Goal: Task Accomplishment & Management: Complete application form

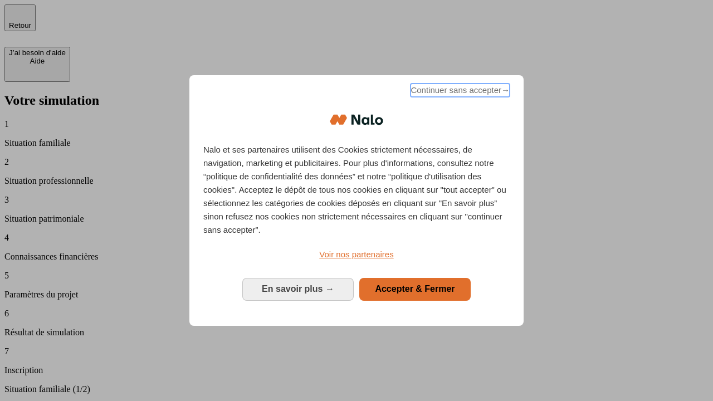
click at [459, 92] on span "Continuer sans accepter →" at bounding box center [459, 90] width 99 height 13
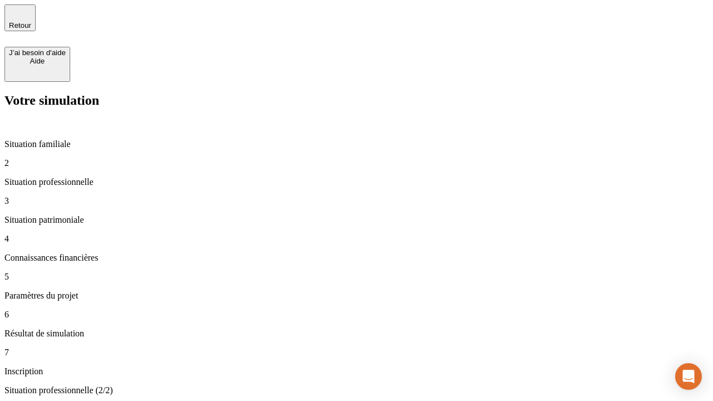
type input "30 000"
type input "1 000"
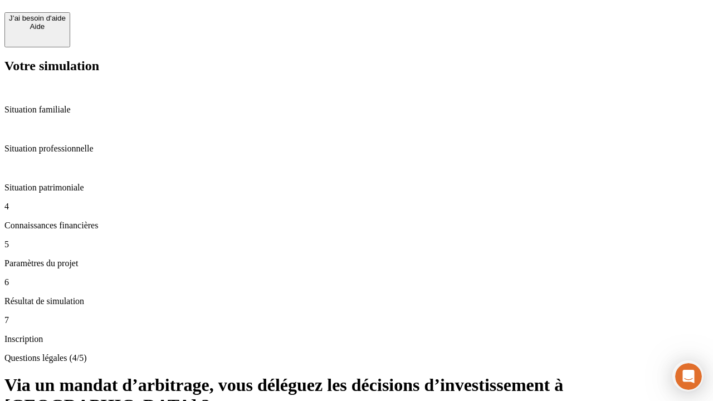
scroll to position [10, 0]
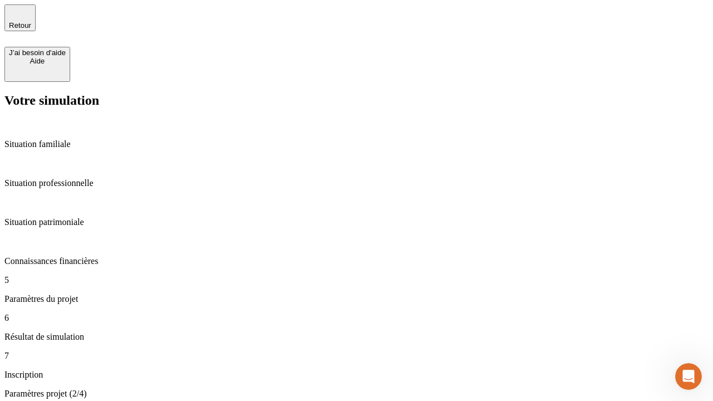
type input "65"
type input "5 000"
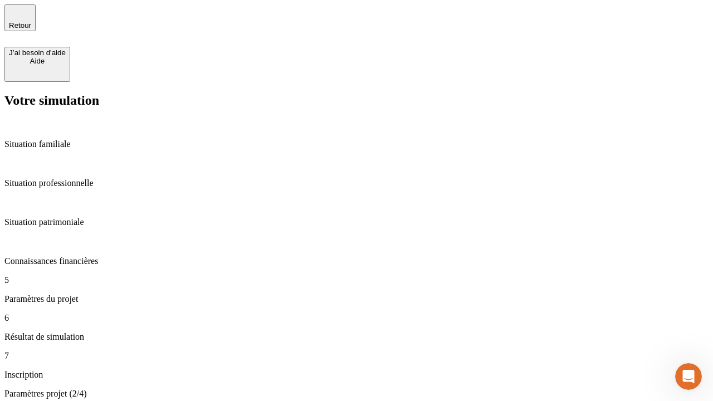
type input "640"
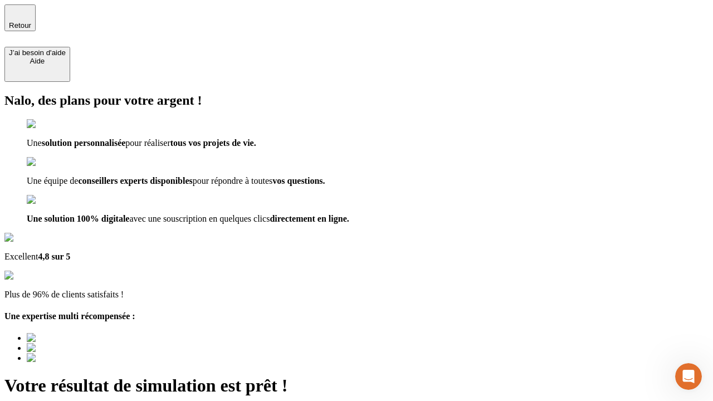
type input "[EMAIL_ADDRESS][DOMAIN_NAME]"
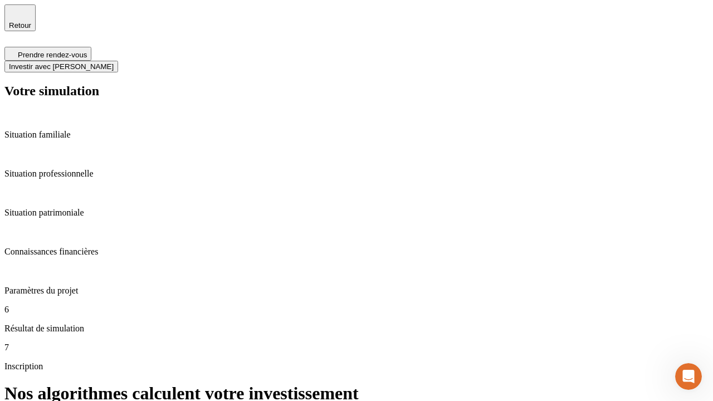
click at [114, 62] on span "Investir avec [PERSON_NAME]" at bounding box center [61, 66] width 105 height 8
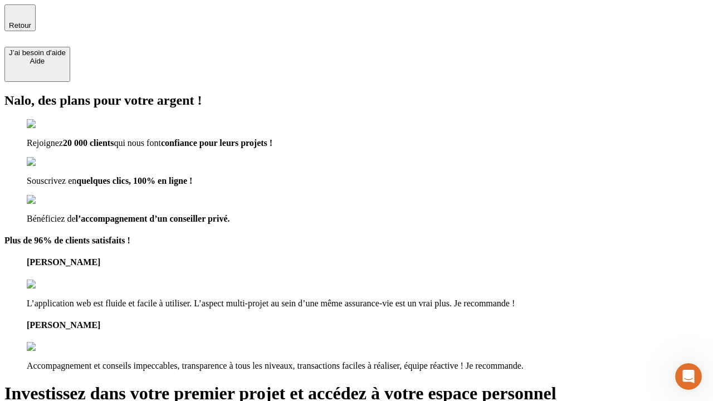
type input "[PERSON_NAME][EMAIL_ADDRESS][DOMAIN_NAME]"
